Goal: Browse casually

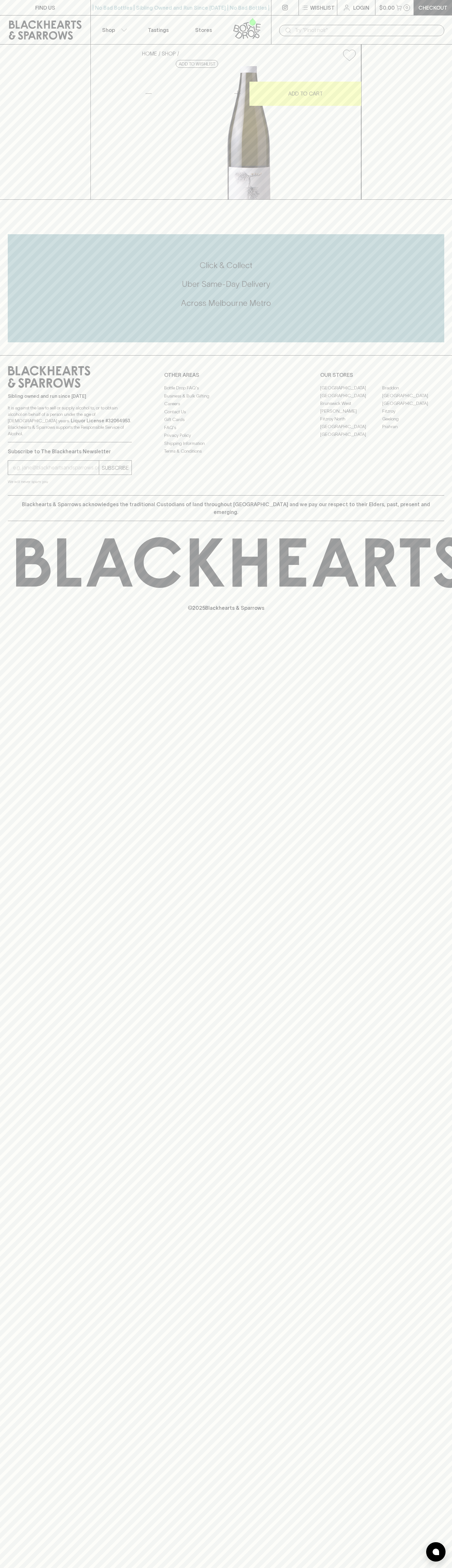
click at [445, 18] on div "​" at bounding box center [361, 30] width 181 height 29
click at [426, 875] on div "FIND US | No Bad Bottles | Sibling Owned and Run Since [DATE] | No Bad Bottles …" at bounding box center [226, 784] width 452 height 1568
click at [337, 1567] on html "FIND US | No Bad Bottles | Sibling Owned and Run Since [DATE] | No Bad Bottles …" at bounding box center [226, 784] width 452 height 1568
click at [23, 473] on input "email" at bounding box center [55, 467] width 86 height 10
